Goal: Browse casually

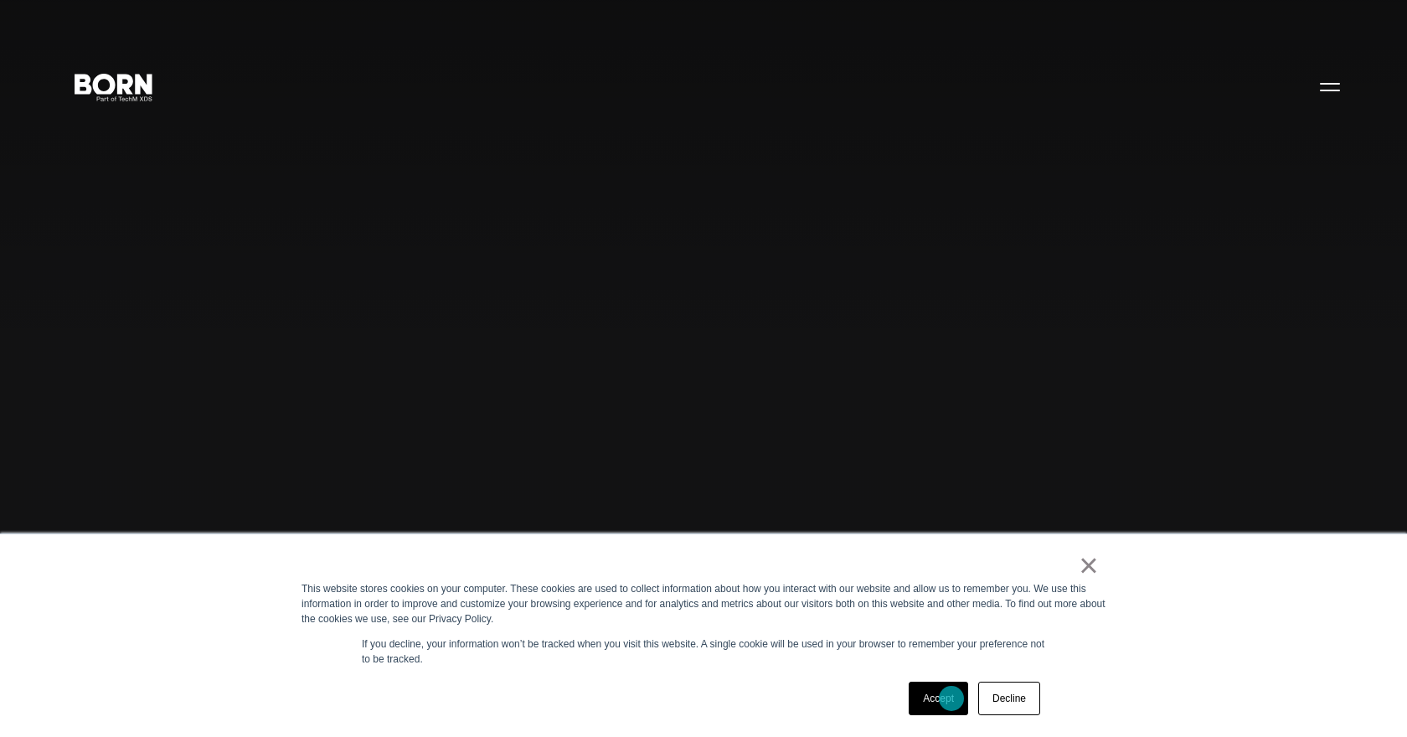
click at [952, 699] on link "Accept" at bounding box center [938, 699] width 59 height 34
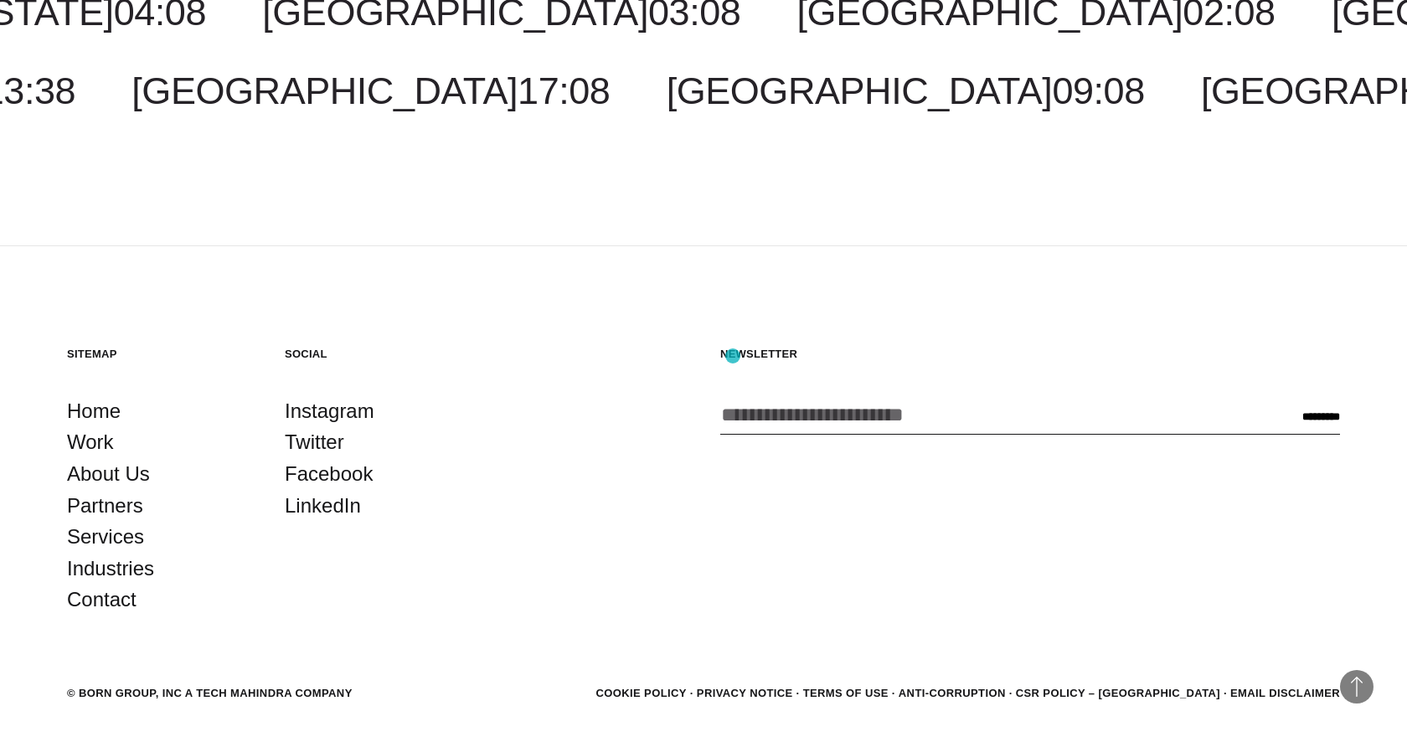
scroll to position [5148, 0]
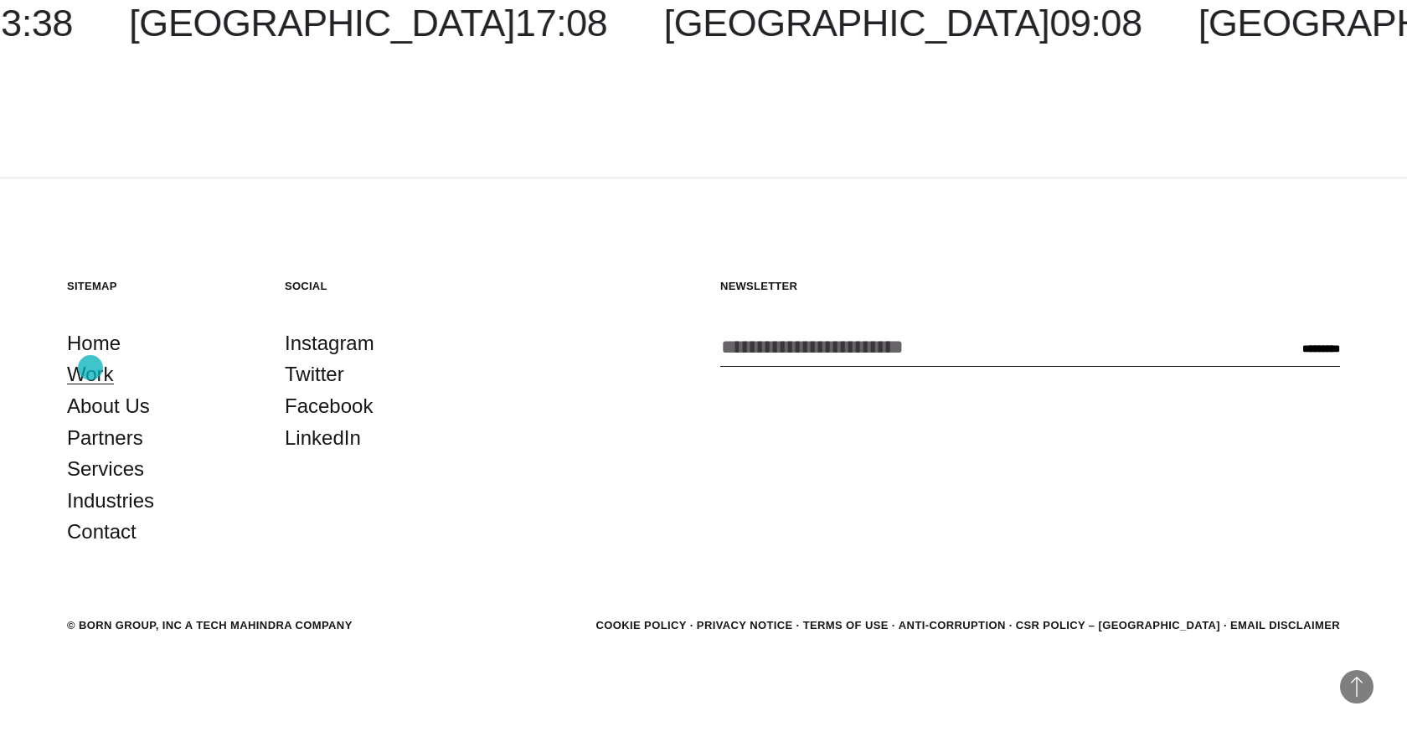
click at [90, 368] on link "Work" at bounding box center [90, 375] width 47 height 32
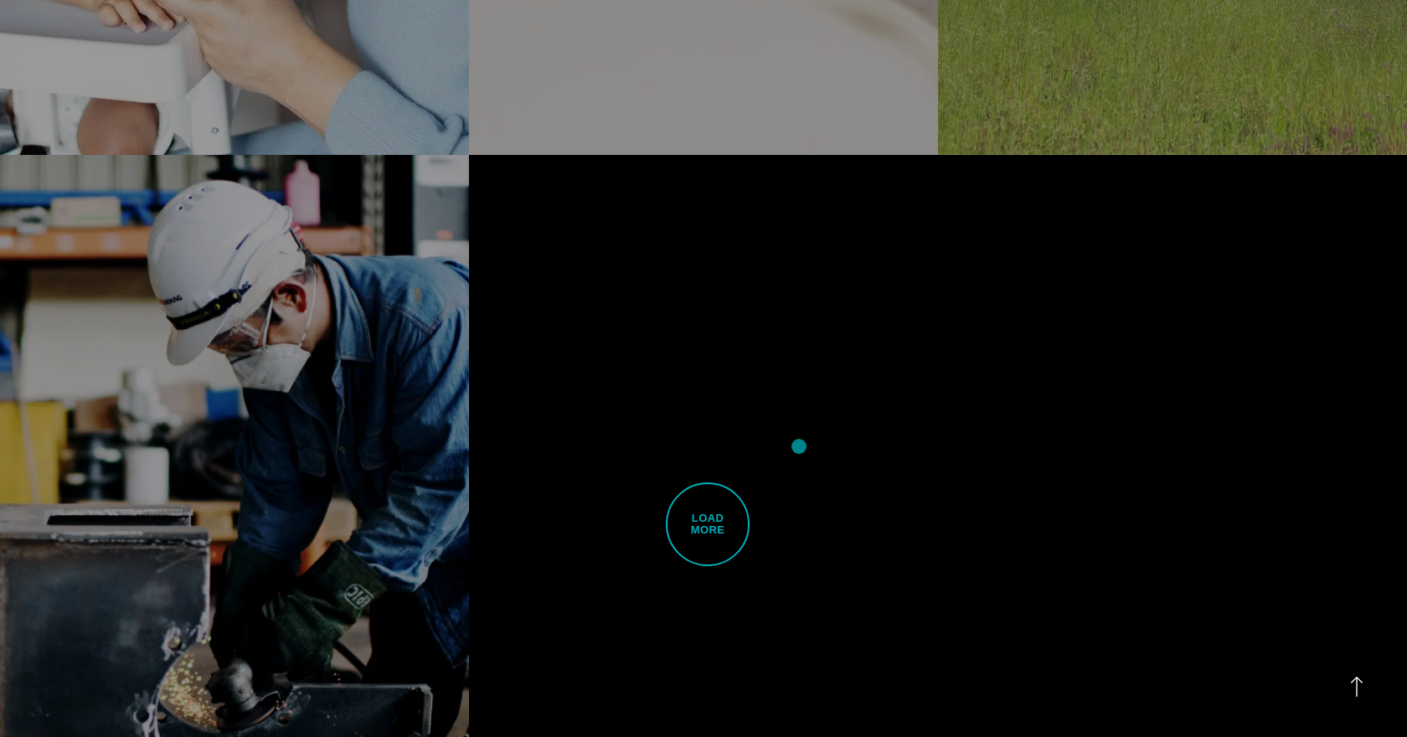
scroll to position [4693, 0]
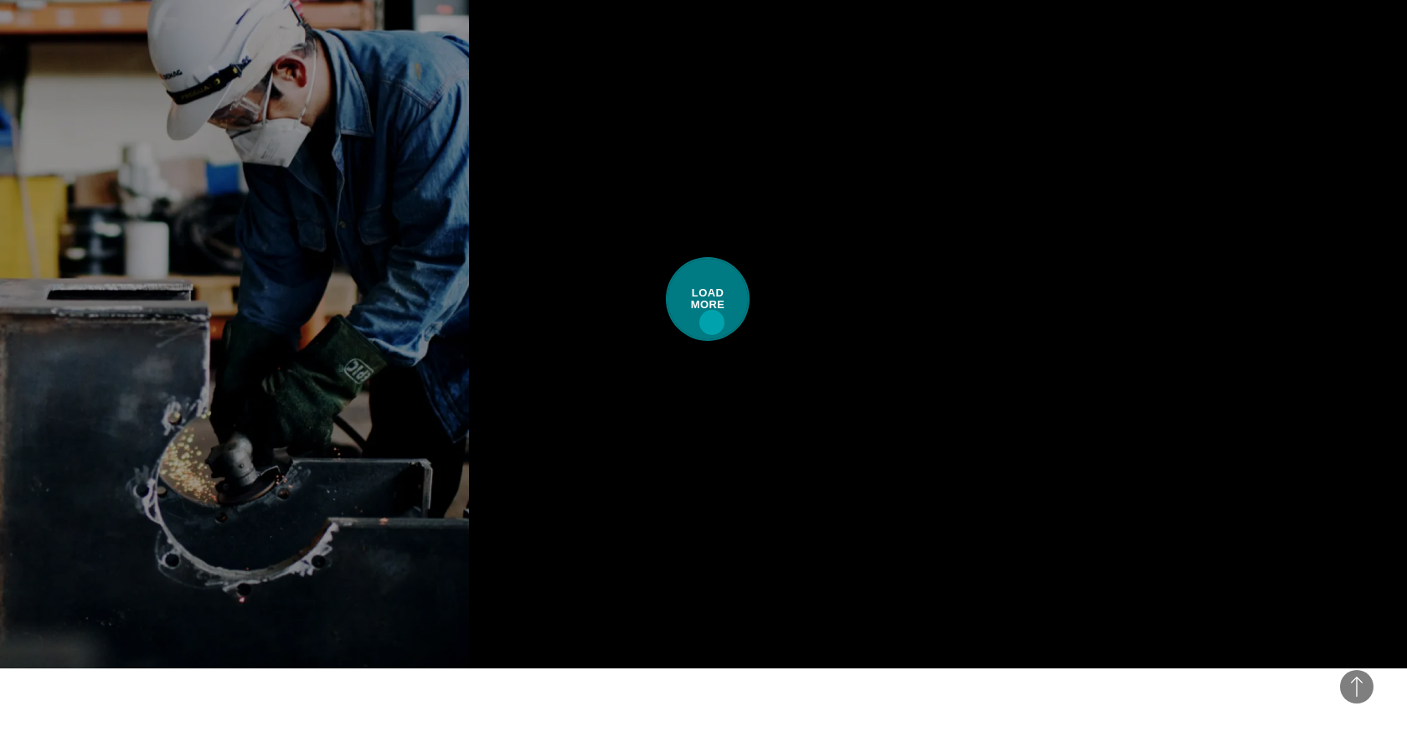
click at [712, 322] on span "Load More" at bounding box center [708, 299] width 84 height 84
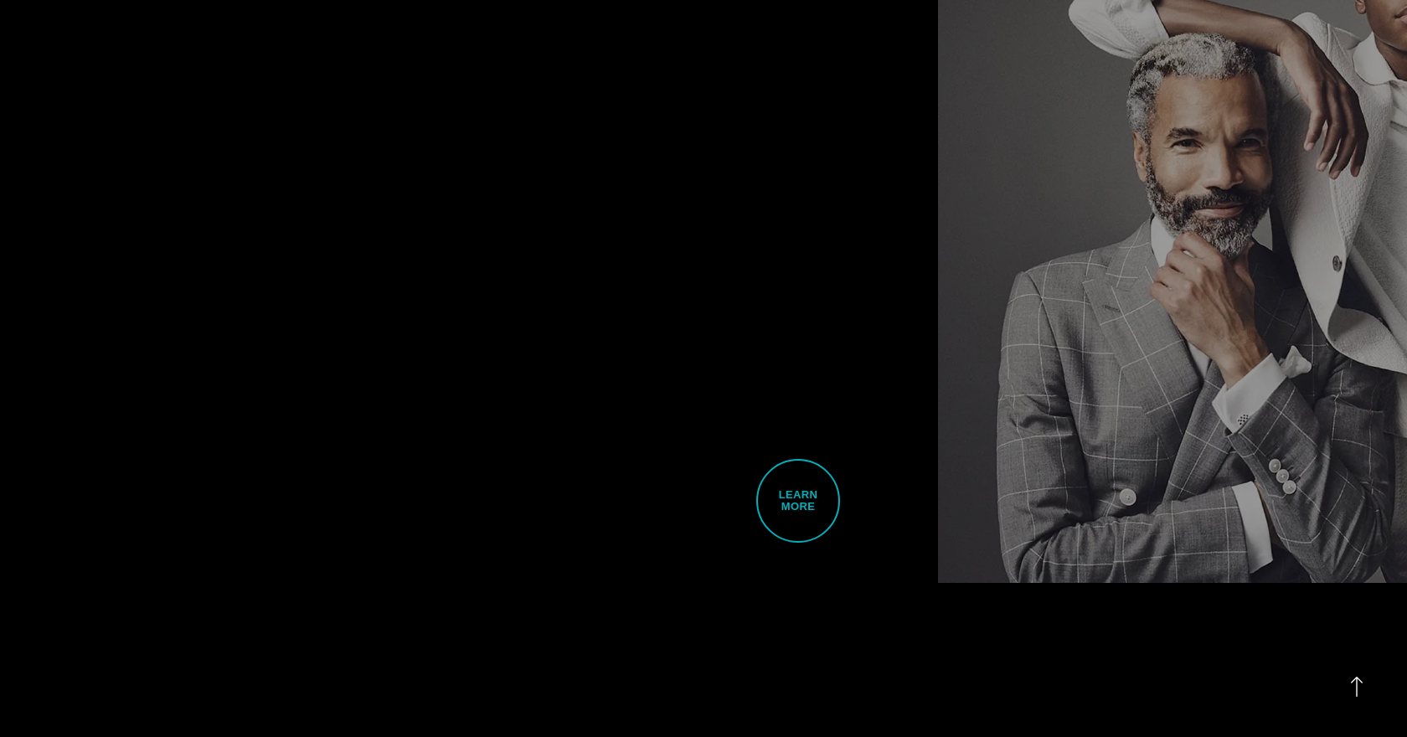
scroll to position [7149, 0]
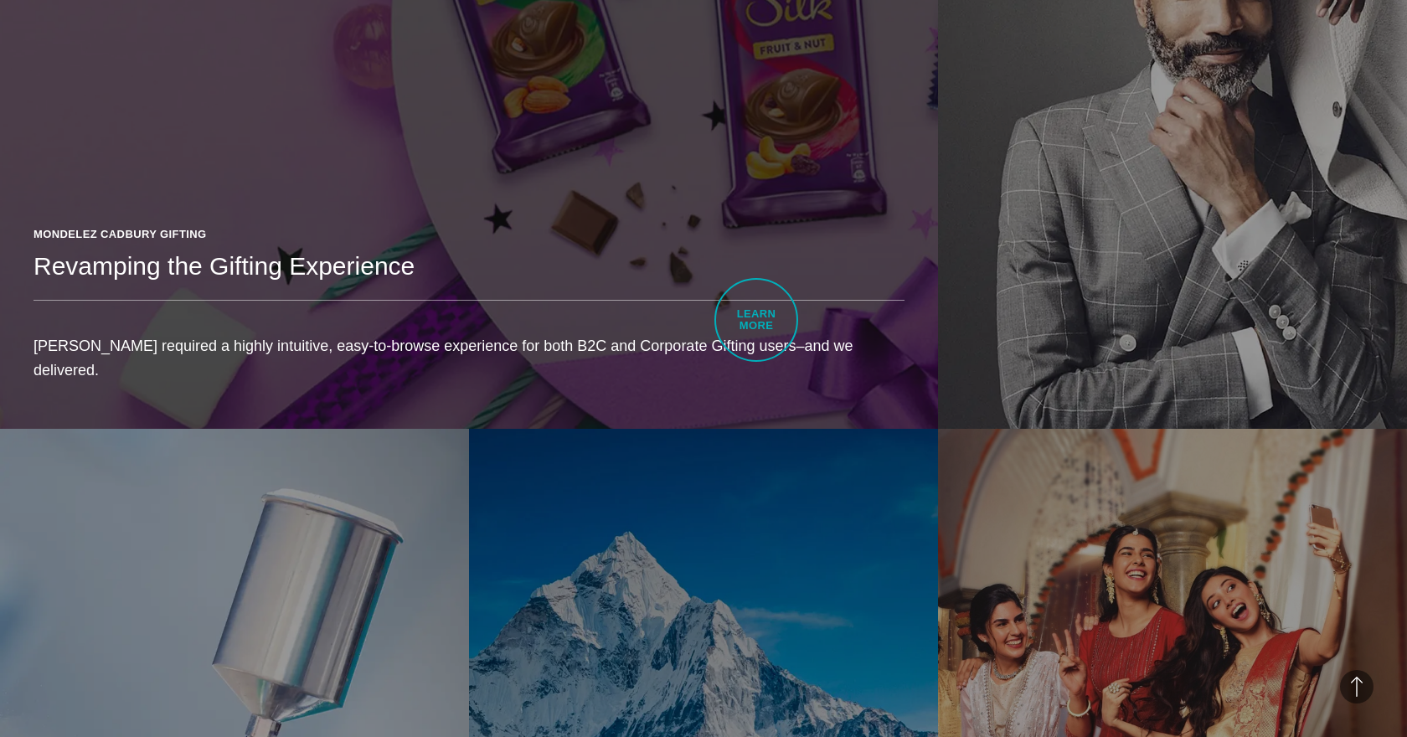
click at [756, 302] on header "Mondelez Cadbury Gifting Revamping the Gifting Experience" at bounding box center [469, 263] width 871 height 75
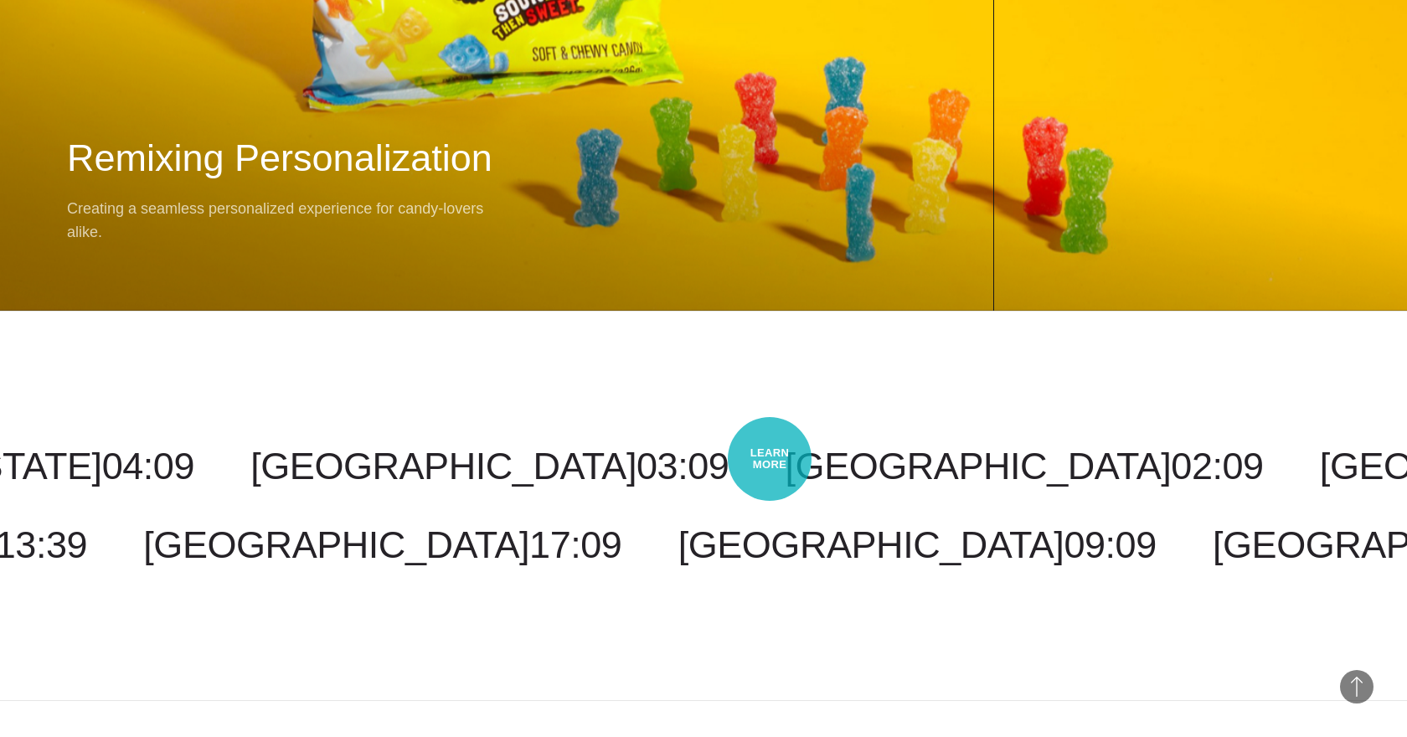
scroll to position [14464, 0]
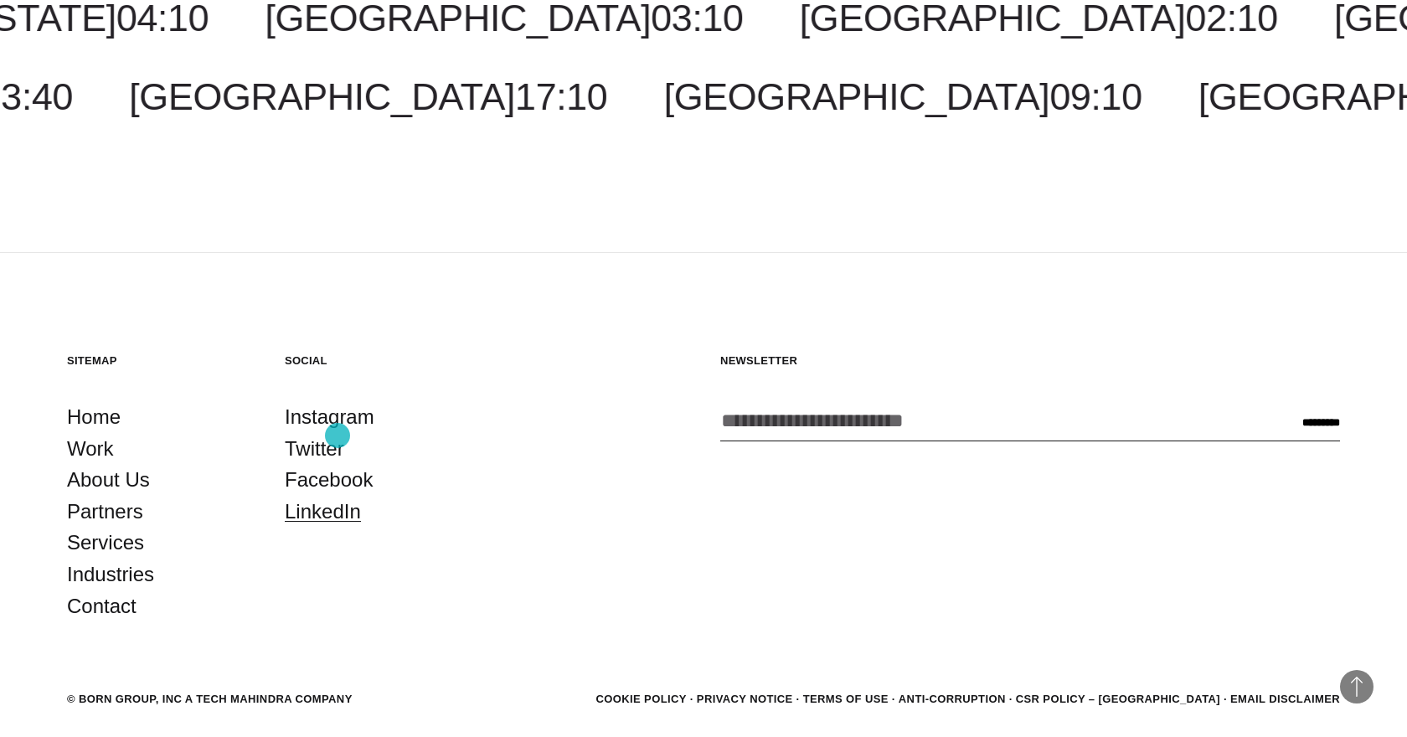
click at [338, 496] on link "LinkedIn" at bounding box center [323, 512] width 76 height 32
